Goal: Task Accomplishment & Management: Use online tool/utility

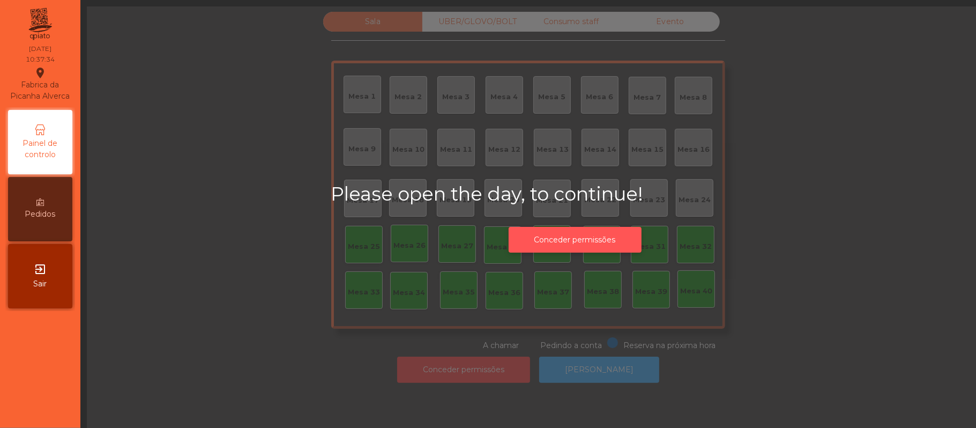
click at [607, 234] on button "Conceder permissões" at bounding box center [575, 240] width 133 height 26
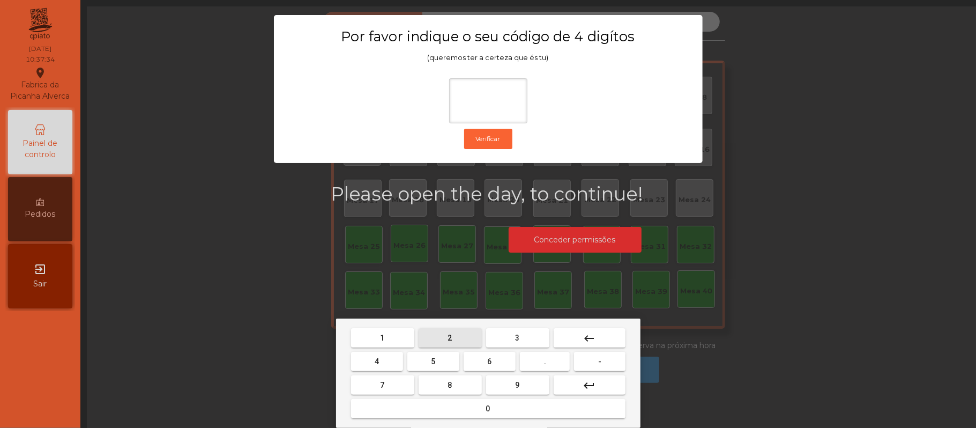
click at [449, 338] on span "2" at bounding box center [450, 337] width 4 height 9
click at [488, 357] on span "6" at bounding box center [490, 361] width 4 height 9
click at [382, 337] on span "1" at bounding box center [382, 337] width 4 height 9
click at [439, 360] on button "5" at bounding box center [433, 361] width 52 height 19
type input "****"
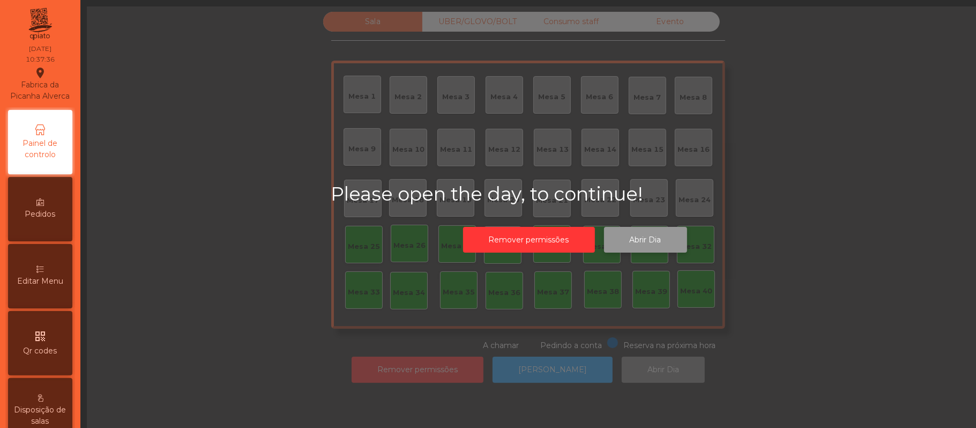
click at [650, 238] on button "Abrir Dia" at bounding box center [645, 240] width 83 height 26
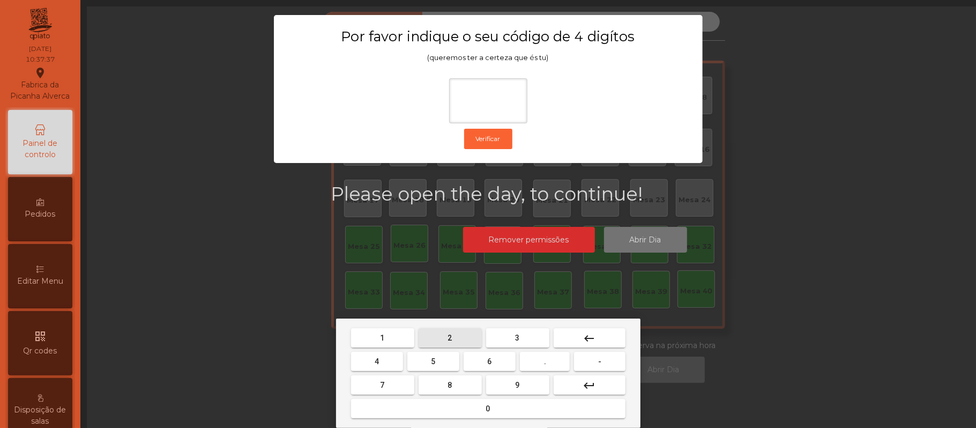
click at [449, 338] on span "2" at bounding box center [450, 337] width 4 height 9
click at [489, 361] on span "6" at bounding box center [490, 361] width 4 height 9
click at [382, 338] on span "1" at bounding box center [382, 337] width 4 height 9
click at [438, 361] on button "5" at bounding box center [433, 361] width 52 height 19
type input "****"
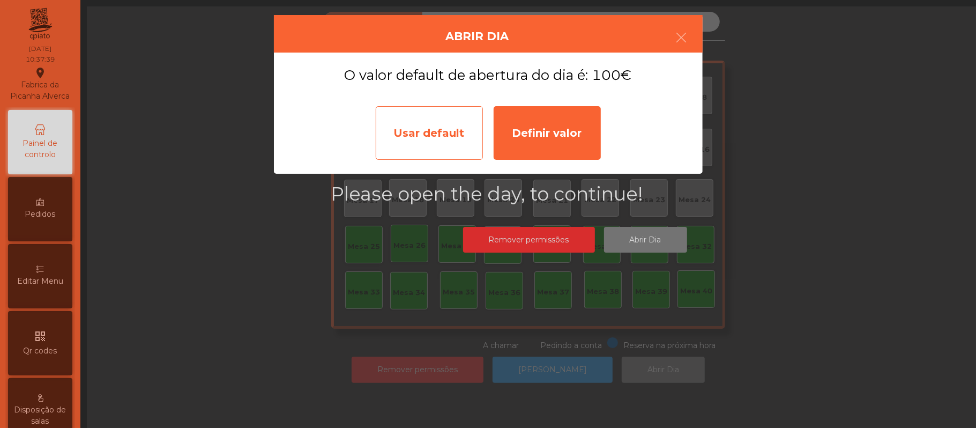
click at [418, 123] on div "Usar default" at bounding box center [429, 133] width 107 height 54
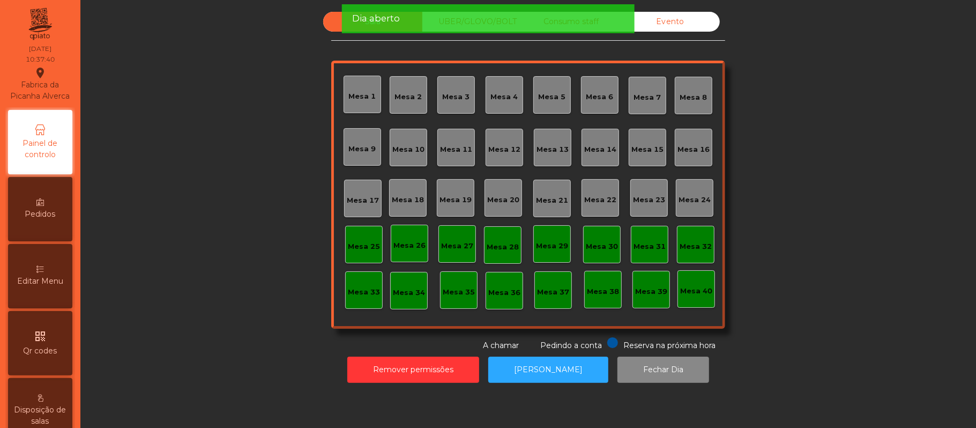
click at [647, 290] on div "Mesa 39" at bounding box center [651, 291] width 32 height 11
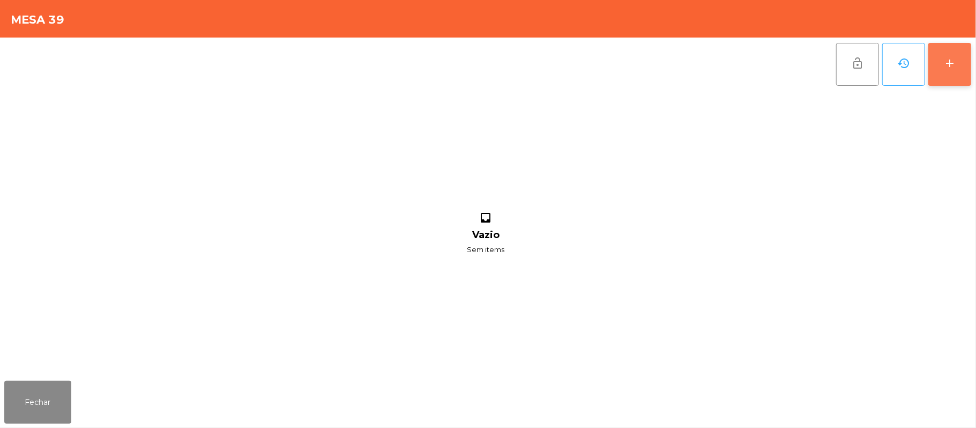
click at [945, 59] on div "add" at bounding box center [949, 63] width 13 height 13
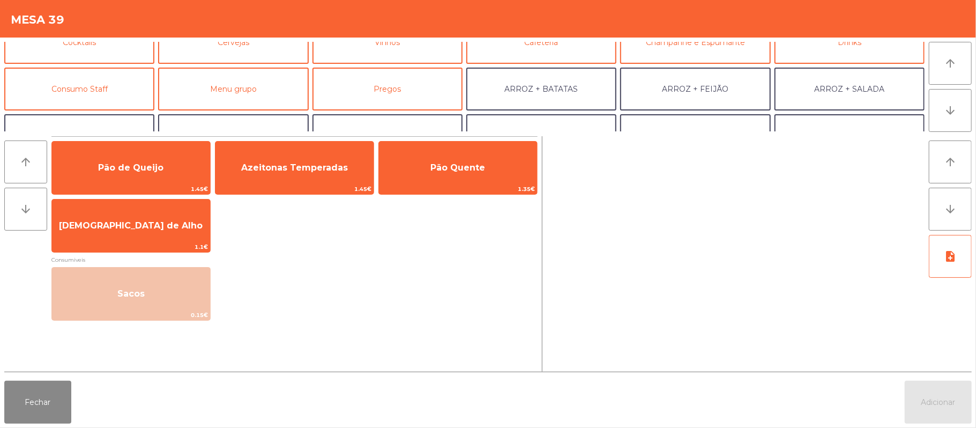
scroll to position [87, 0]
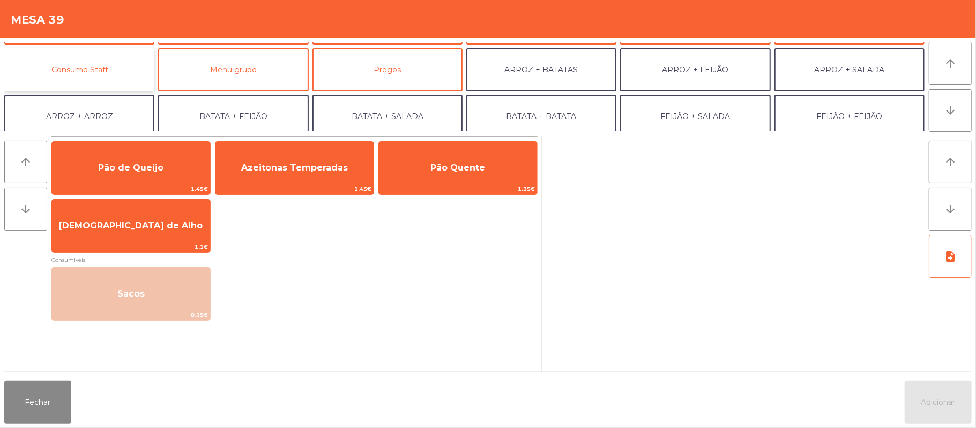
click at [110, 69] on button "Consumo Staff" at bounding box center [79, 69] width 150 height 43
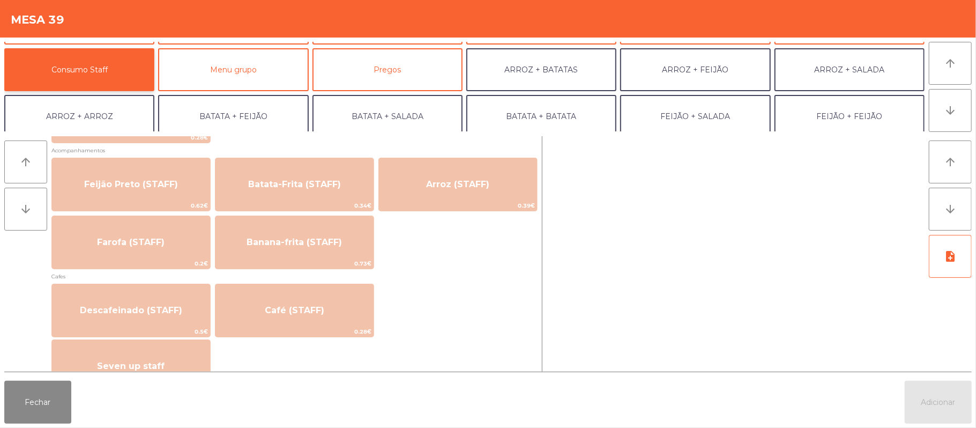
scroll to position [519, 0]
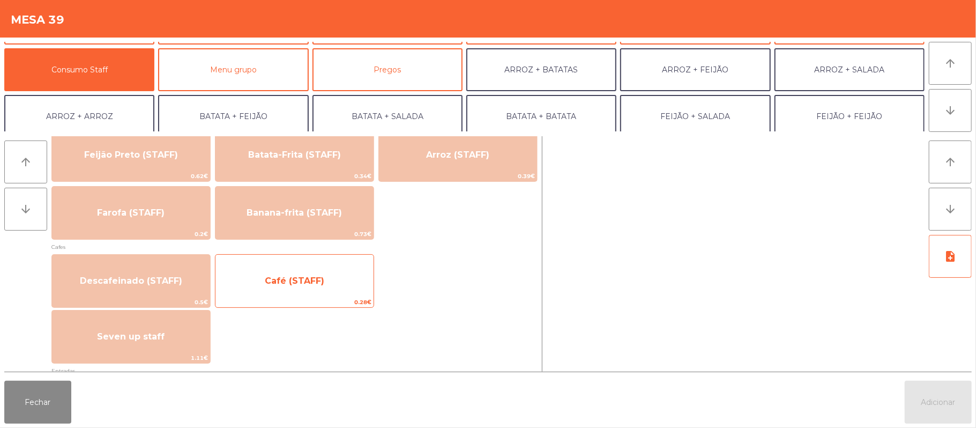
click at [314, 281] on span "Café (STAFF)" at bounding box center [294, 280] width 59 height 10
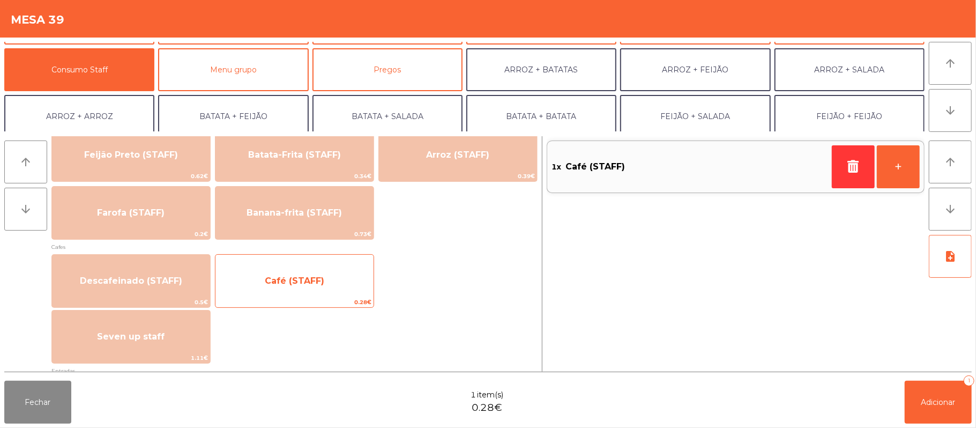
click at [311, 281] on span "Café (STAFF)" at bounding box center [294, 280] width 59 height 10
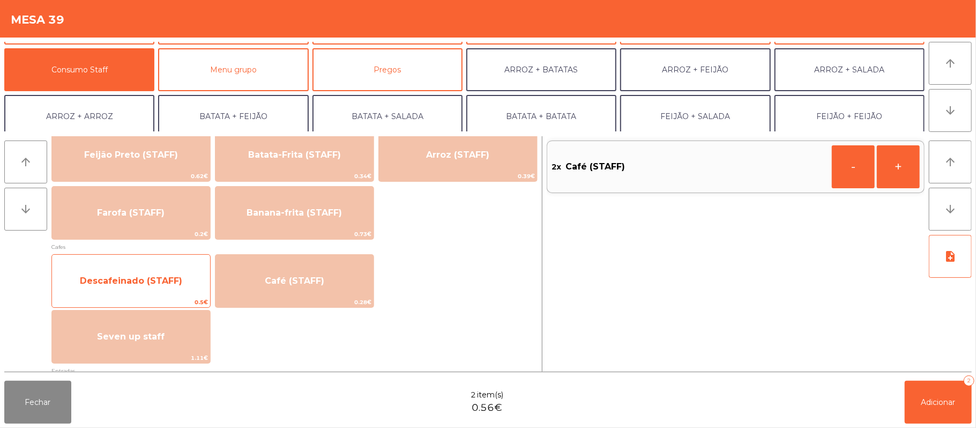
click at [147, 277] on span "Descafeinado (STAFF)" at bounding box center [131, 280] width 102 height 10
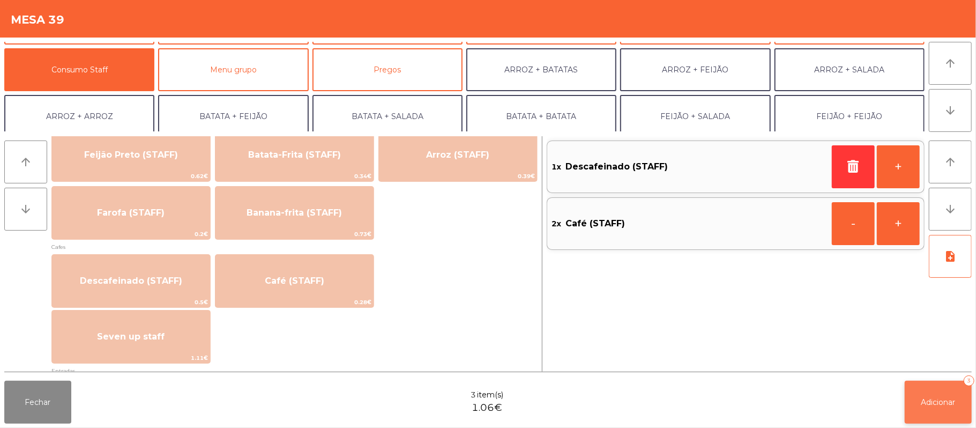
click at [939, 398] on span "Adicionar" at bounding box center [938, 402] width 34 height 10
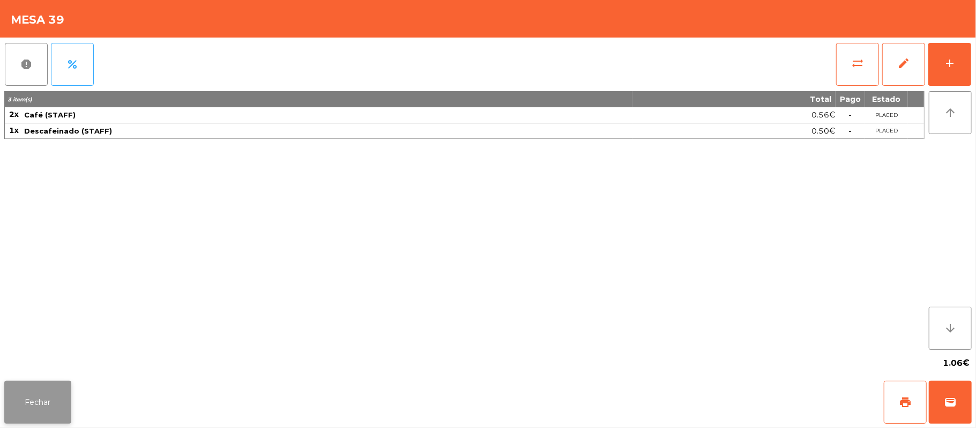
click at [32, 384] on button "Fechar" at bounding box center [37, 401] width 67 height 43
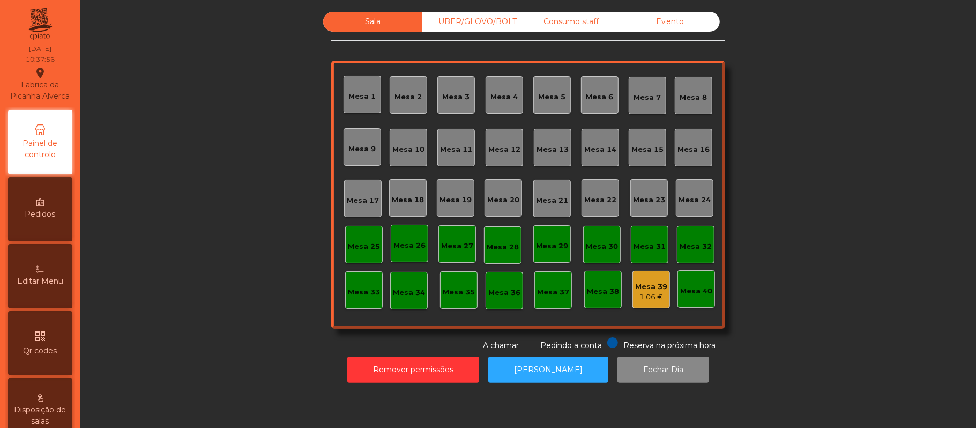
click at [549, 287] on div "Mesa 37" at bounding box center [553, 292] width 32 height 11
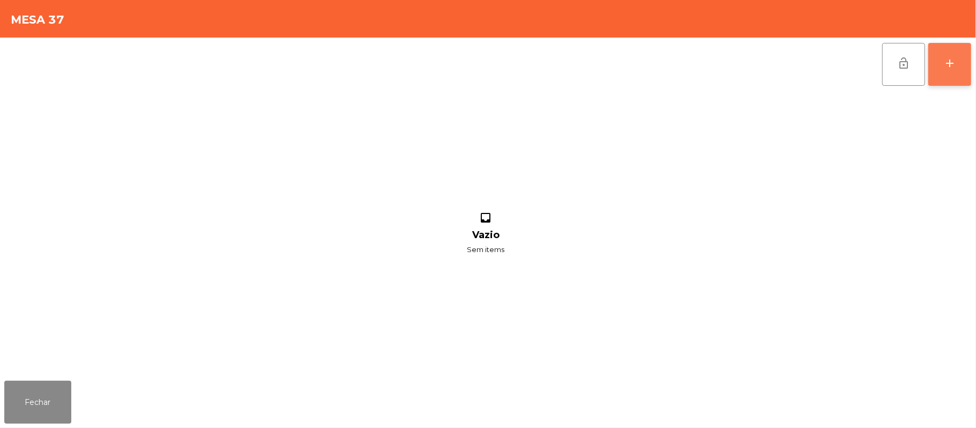
click at [938, 53] on button "add" at bounding box center [949, 64] width 43 height 43
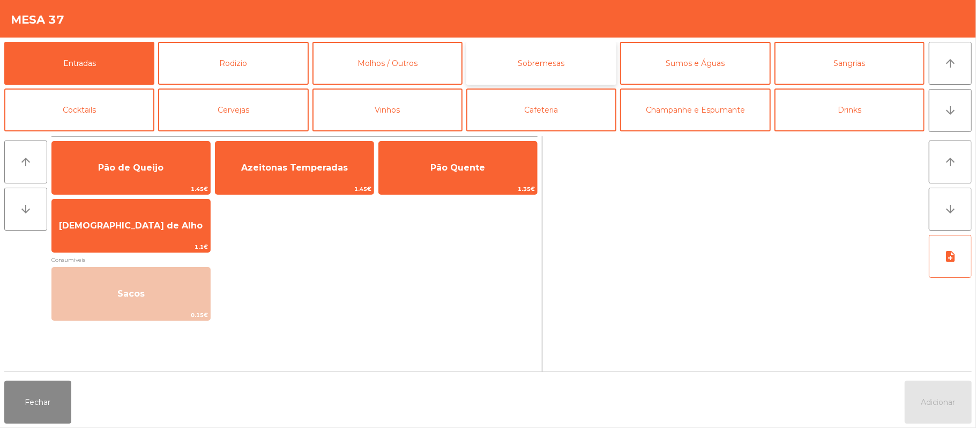
click at [540, 69] on button "Sobremesas" at bounding box center [541, 63] width 150 height 43
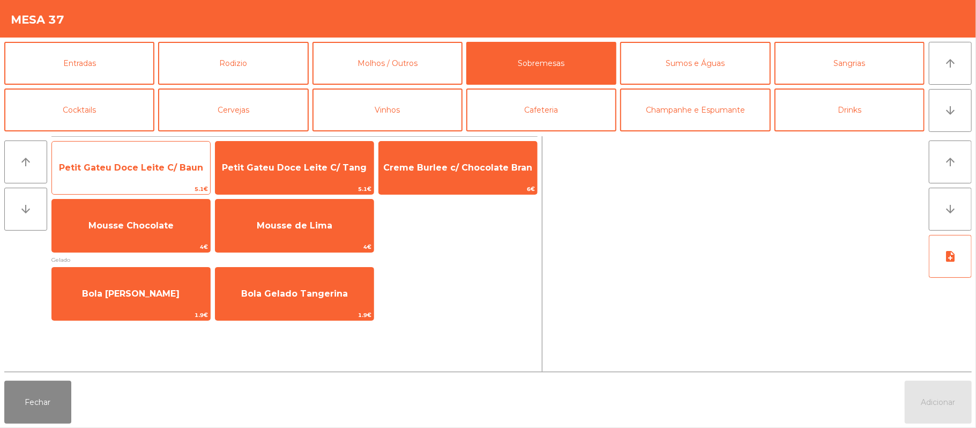
click at [170, 162] on span "Petit Gateu Doce Leite C/ Baun" at bounding box center [131, 167] width 144 height 10
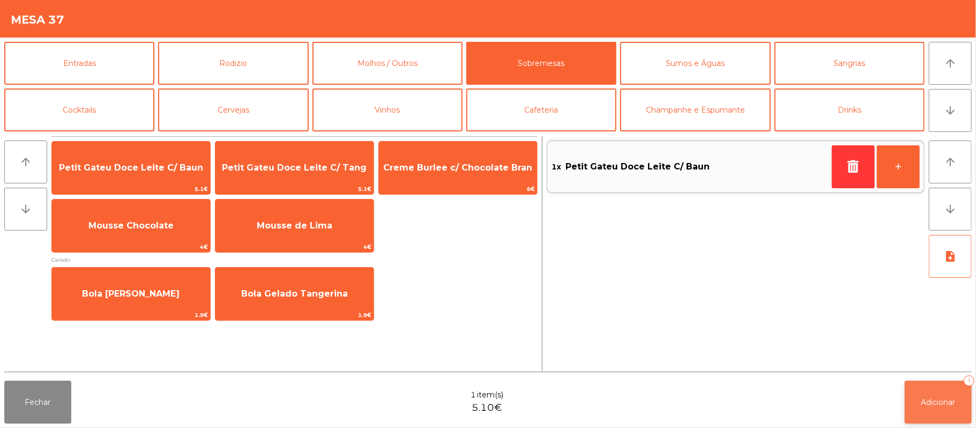
click at [907, 418] on button "Adicionar 1" at bounding box center [937, 401] width 67 height 43
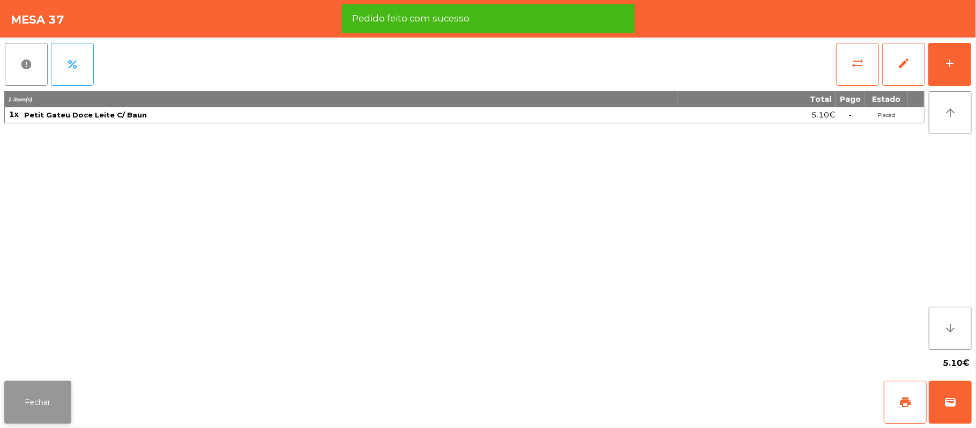
click at [39, 406] on button "Fechar" at bounding box center [37, 401] width 67 height 43
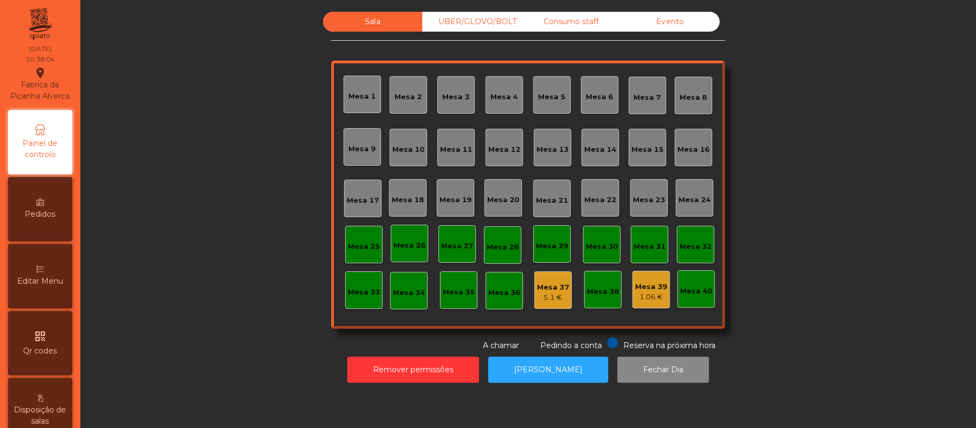
click at [349, 88] on div "Mesa 1" at bounding box center [362, 94] width 27 height 15
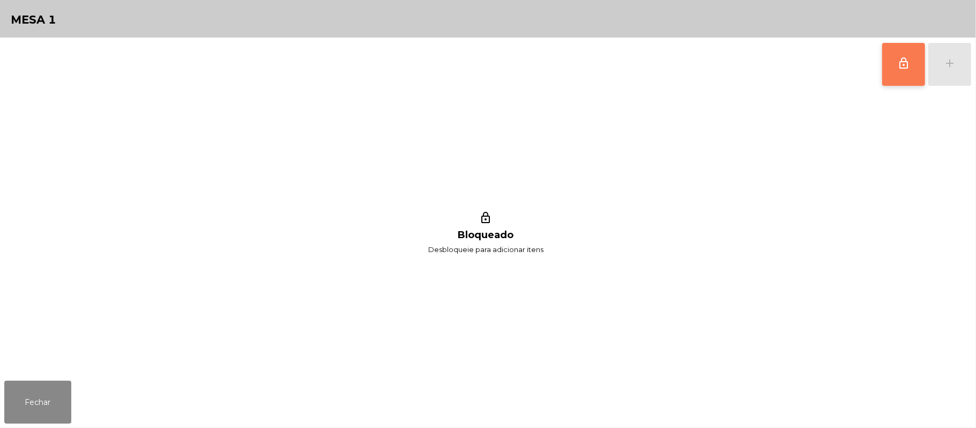
click at [892, 73] on button "lock_outline" at bounding box center [903, 64] width 43 height 43
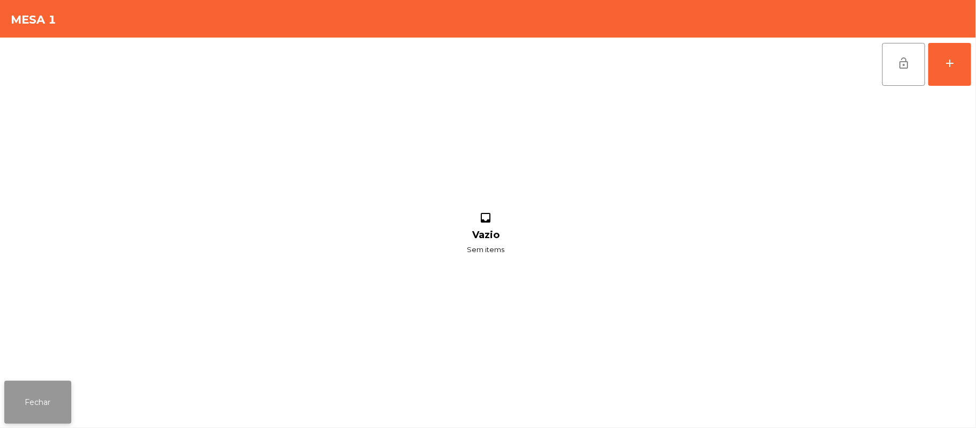
click at [50, 395] on button "Fechar" at bounding box center [37, 401] width 67 height 43
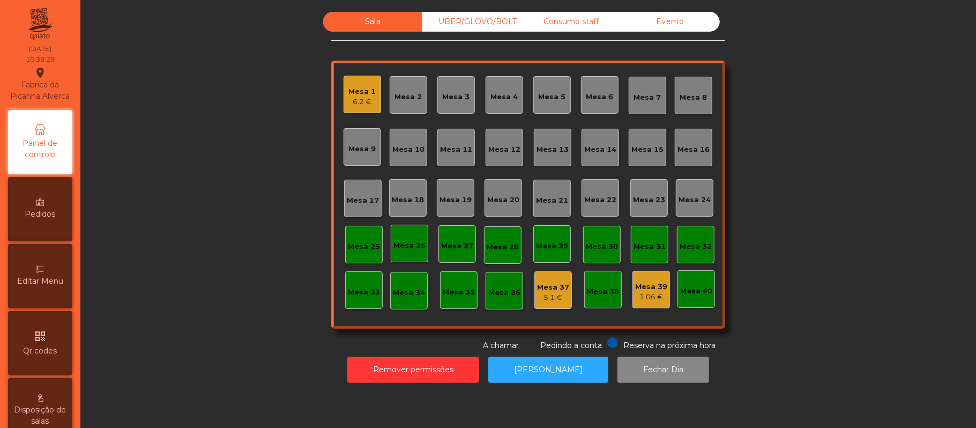
click at [349, 92] on div "Mesa 1" at bounding box center [362, 91] width 27 height 11
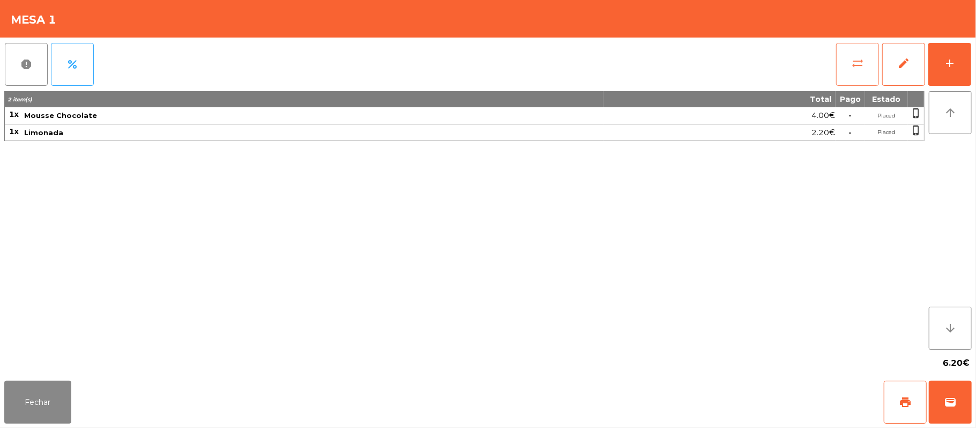
click at [844, 56] on button "sync_alt" at bounding box center [857, 64] width 43 height 43
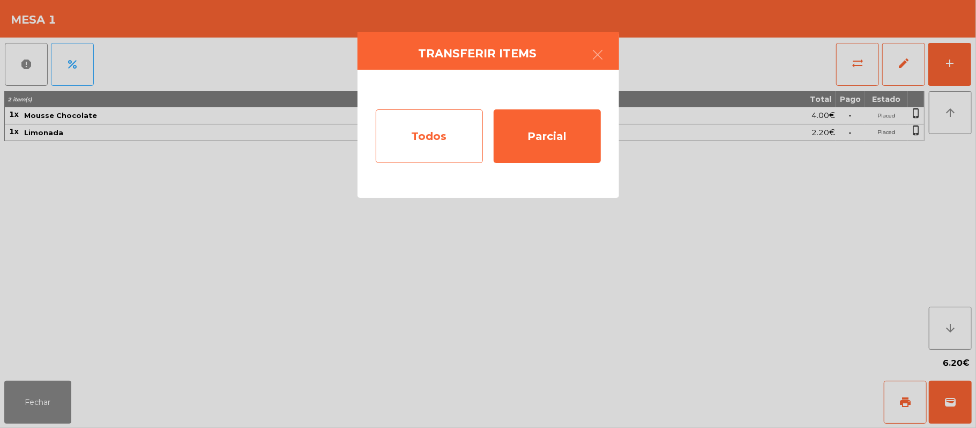
click at [437, 138] on div "Todos" at bounding box center [429, 136] width 107 height 54
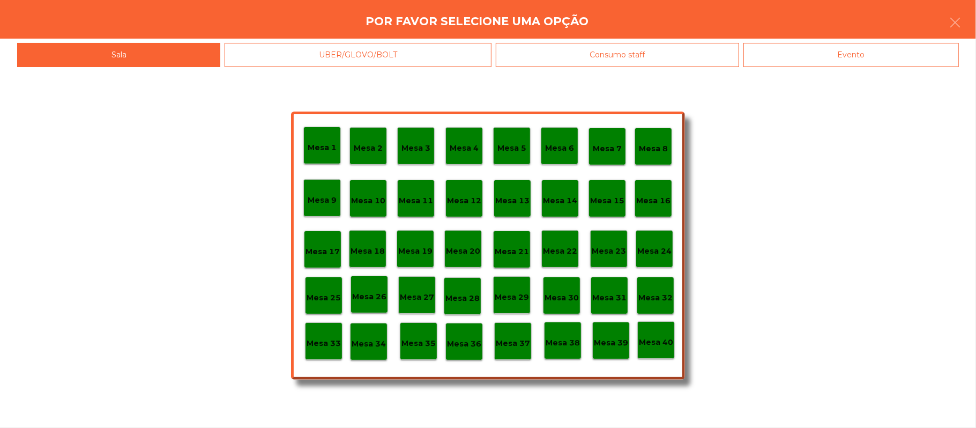
click at [513, 333] on div "Mesa 37" at bounding box center [513, 341] width 34 height 17
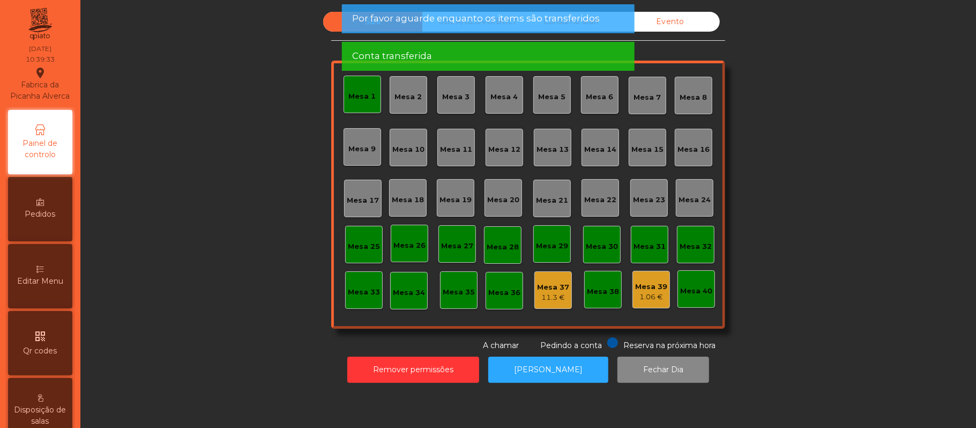
click at [361, 94] on div "Mesa 1" at bounding box center [362, 96] width 27 height 11
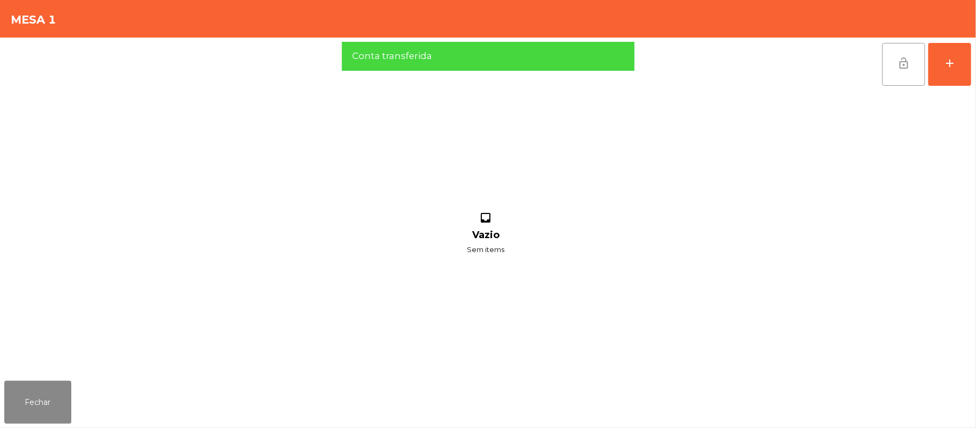
click at [883, 69] on button "lock_open" at bounding box center [903, 64] width 43 height 43
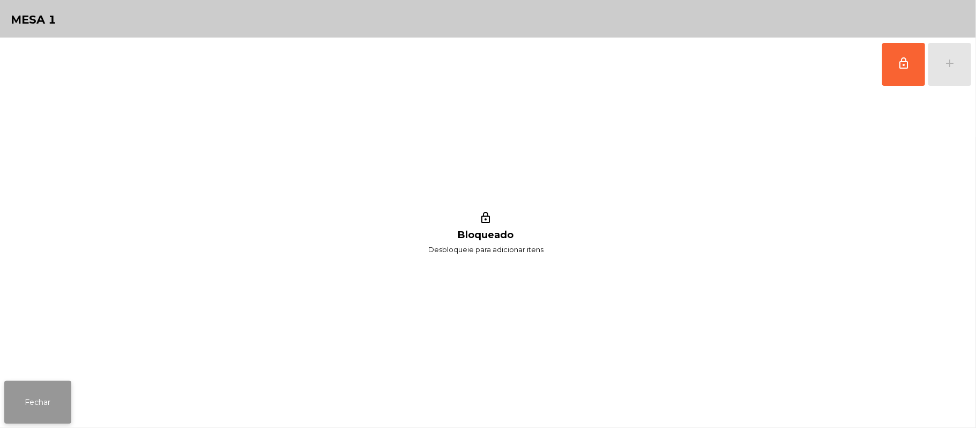
click at [31, 420] on button "Fechar" at bounding box center [37, 401] width 67 height 43
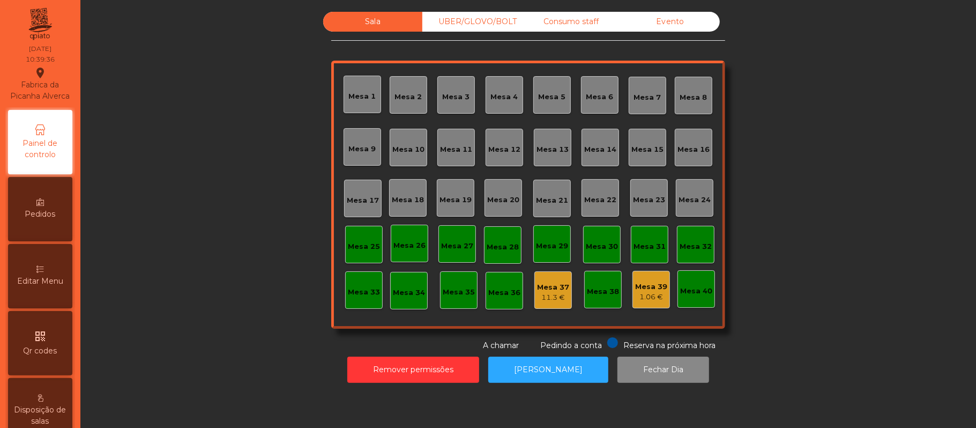
click at [537, 286] on div "Mesa 37" at bounding box center [553, 287] width 32 height 11
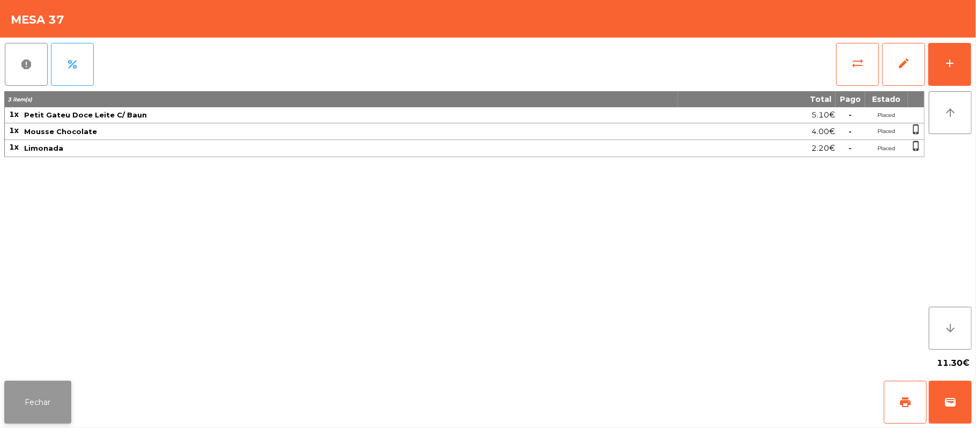
click at [35, 401] on button "Fechar" at bounding box center [37, 401] width 67 height 43
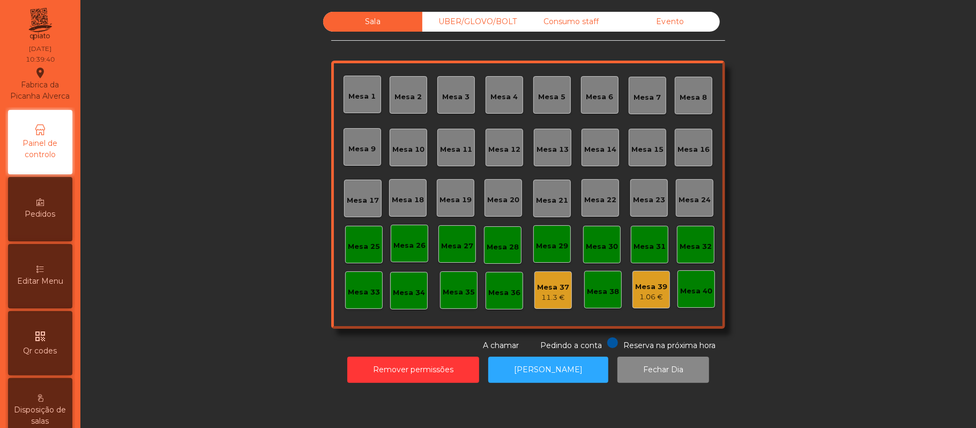
click at [579, 18] on div "Consumo staff" at bounding box center [570, 22] width 99 height 20
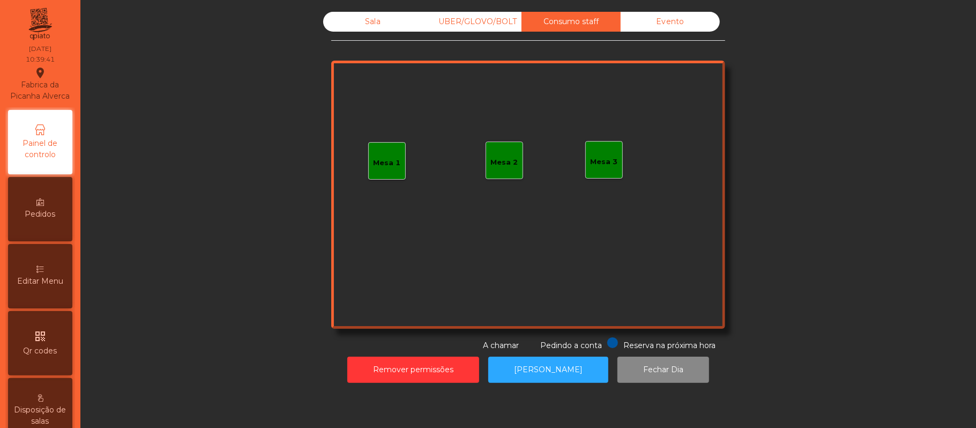
click at [601, 159] on div "Mesa 3" at bounding box center [603, 161] width 27 height 11
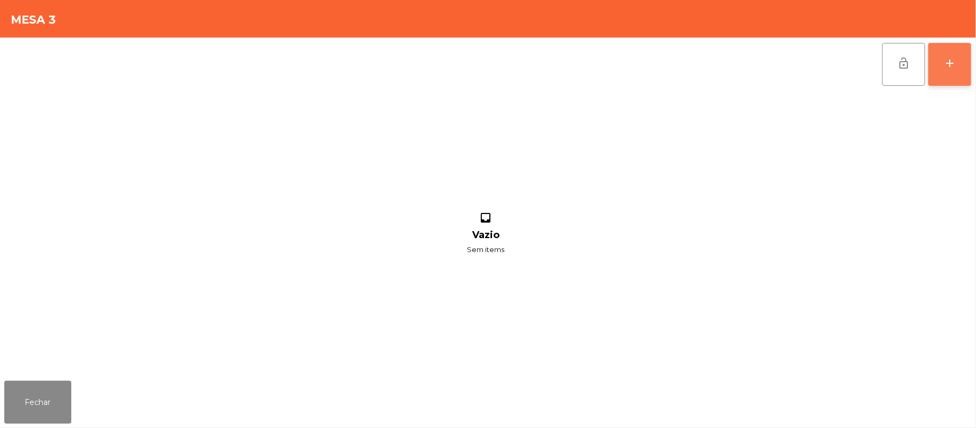
click at [950, 64] on div "add" at bounding box center [949, 63] width 13 height 13
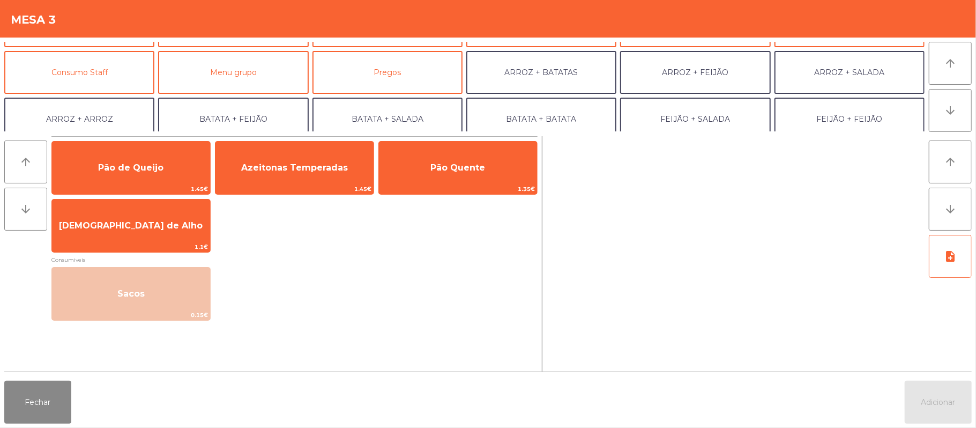
scroll to position [99, 0]
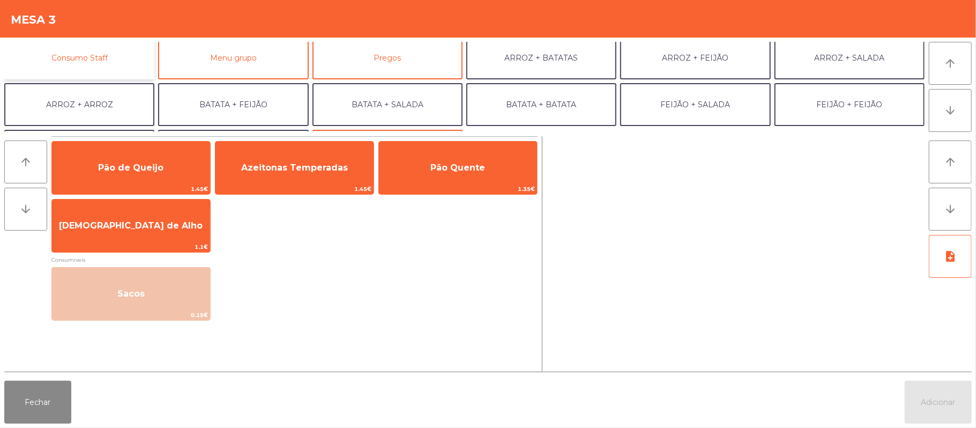
click at [126, 53] on button "Consumo Staff" at bounding box center [79, 57] width 150 height 43
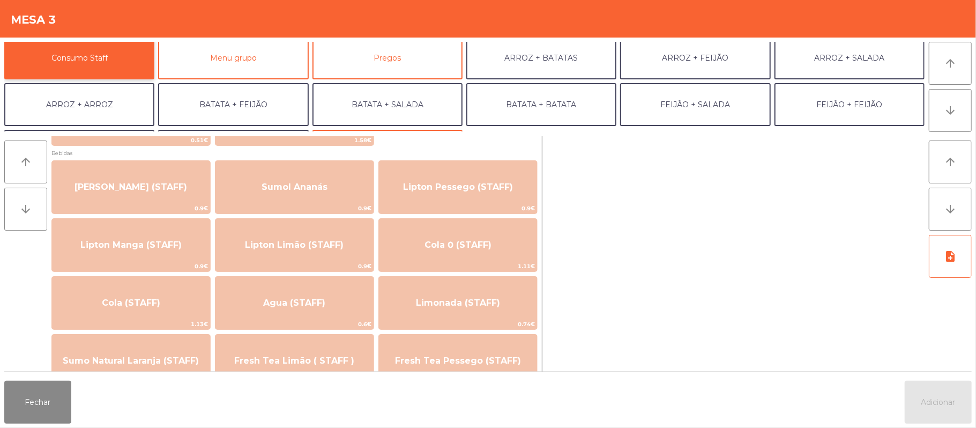
scroll to position [125, 0]
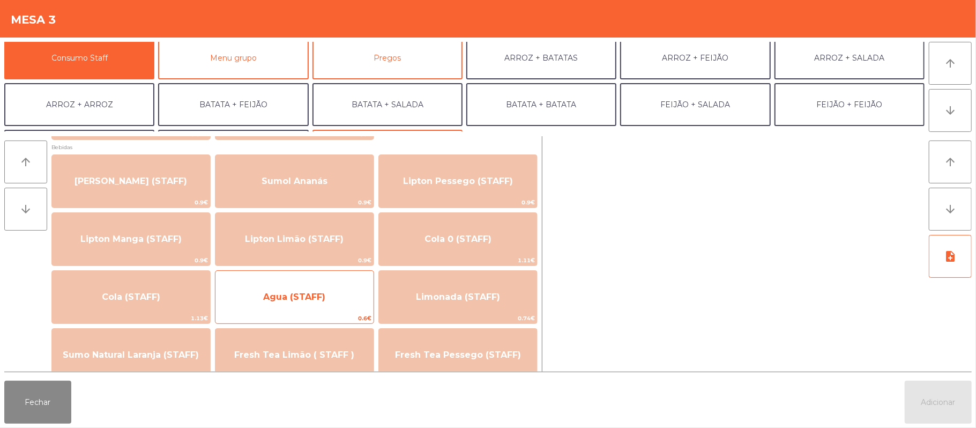
click at [320, 294] on span "Agua (STAFF)" at bounding box center [294, 296] width 62 height 10
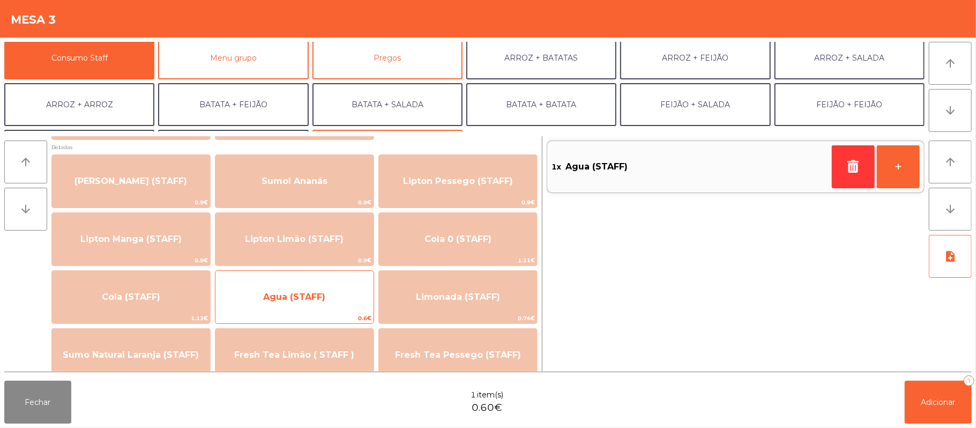
click at [316, 288] on span "Agua (STAFF)" at bounding box center [294, 296] width 158 height 29
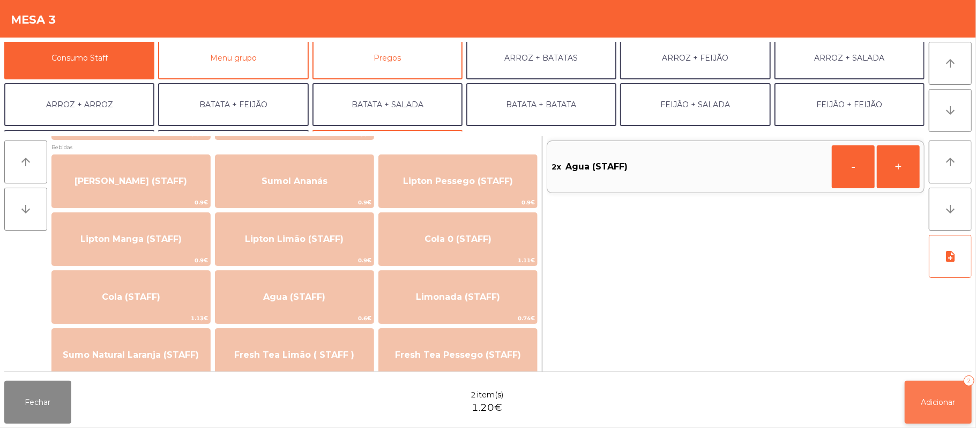
click at [932, 399] on span "Adicionar" at bounding box center [938, 402] width 34 height 10
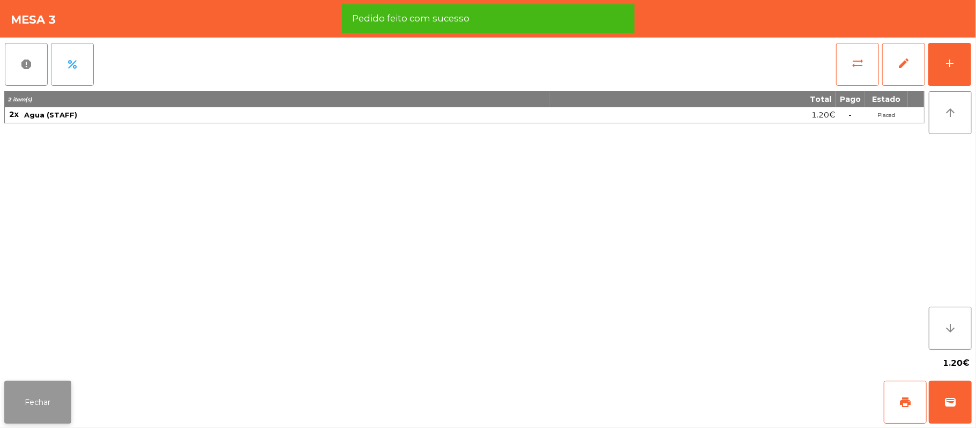
click at [31, 385] on button "Fechar" at bounding box center [37, 401] width 67 height 43
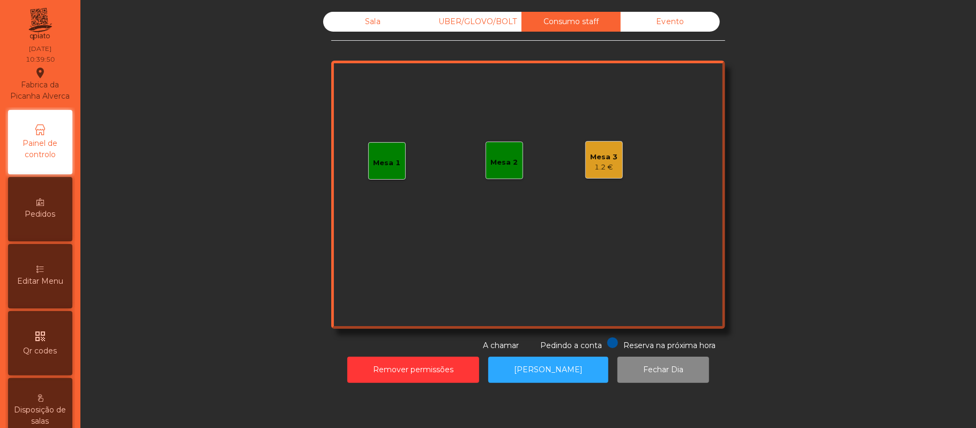
click at [368, 19] on div "Sala" at bounding box center [372, 22] width 99 height 20
